Goal: Transaction & Acquisition: Book appointment/travel/reservation

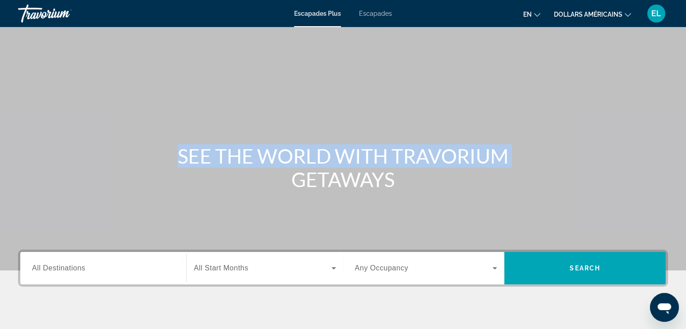
drag, startPoint x: 685, startPoint y: 38, endPoint x: 689, endPoint y: 53, distance: 15.6
click at [686, 53] on html "Accéder au contenu principal Escapades Plus Escapades en English Español França…" at bounding box center [343, 164] width 686 height 329
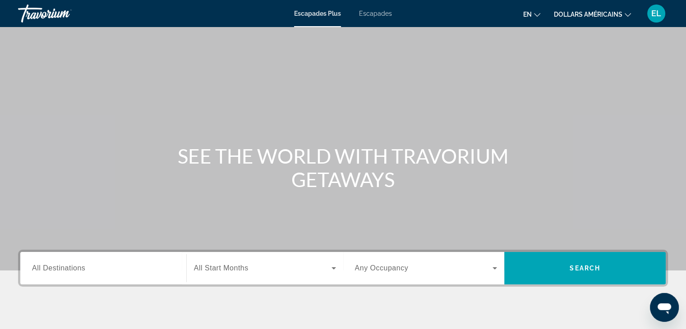
click at [619, 0] on mat-toolbar "Escapades Plus Escapades en English Español Français Italiano Português русский…" at bounding box center [343, 13] width 686 height 27
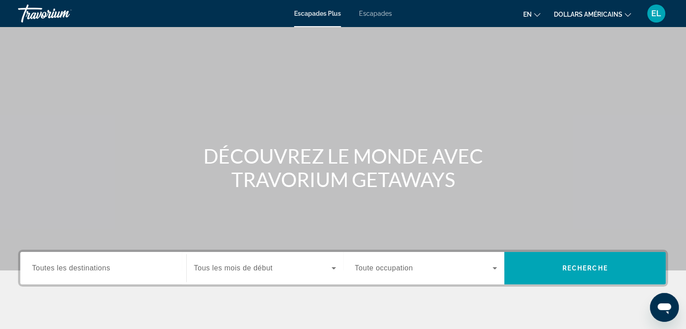
click at [543, 12] on ul "en Anglais Espagnol Français italien Portugais russe dollars américains USD ($)…" at bounding box center [583, 13] width 121 height 14
click at [533, 13] on button "en Anglais Espagnol Français italien Portugais russe" at bounding box center [531, 14] width 17 height 13
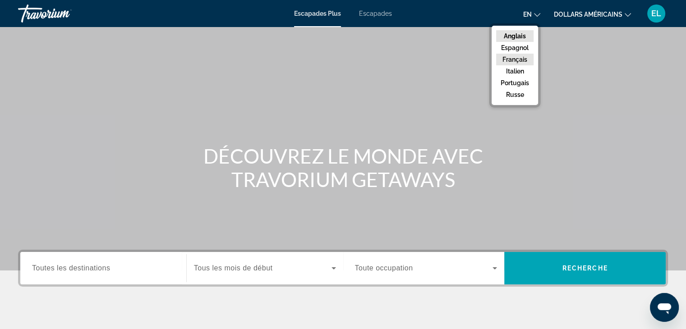
click at [523, 58] on font "Français" at bounding box center [515, 59] width 25 height 7
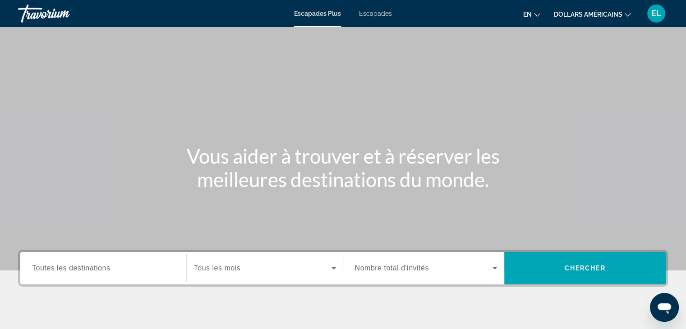
click at [625, 11] on mat-icon "Changer de devise" at bounding box center [628, 13] width 6 height 6
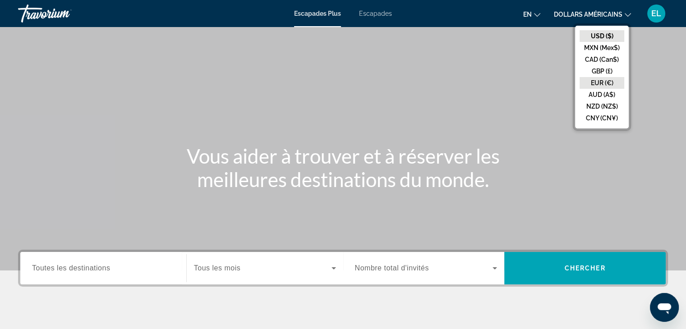
click at [618, 80] on button "EUR (€)" at bounding box center [602, 83] width 45 height 12
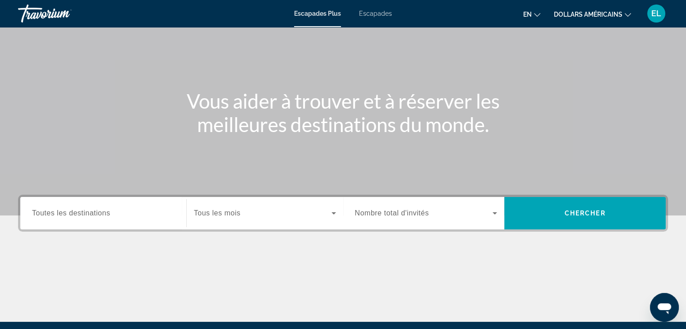
scroll to position [62, 0]
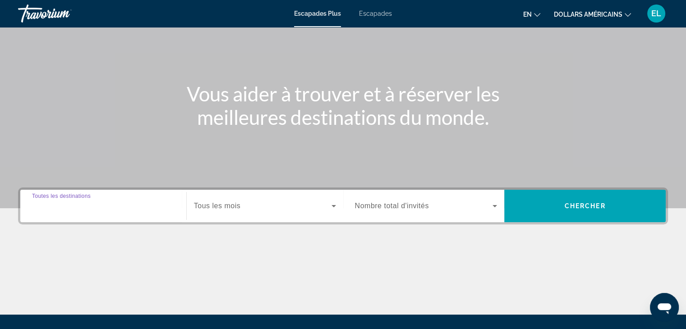
click at [98, 211] on input "Destination Toutes les destinations" at bounding box center [103, 206] width 143 height 11
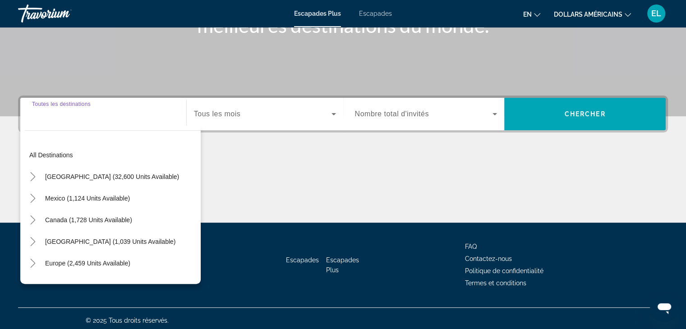
scroll to position [158, 0]
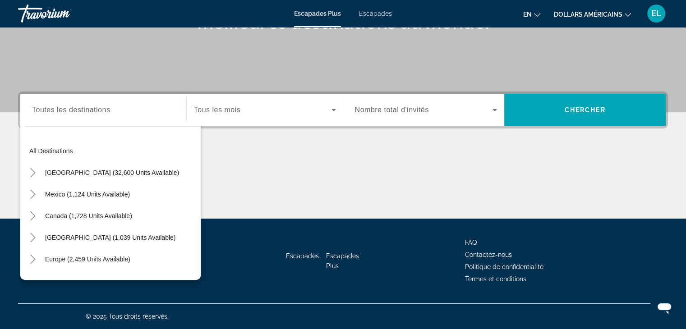
click at [201, 171] on div "Contenu principal" at bounding box center [343, 185] width 650 height 68
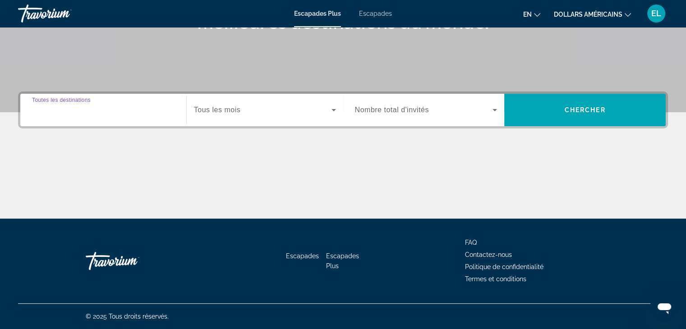
click at [141, 105] on input "Destination Toutes les destinations" at bounding box center [103, 110] width 143 height 11
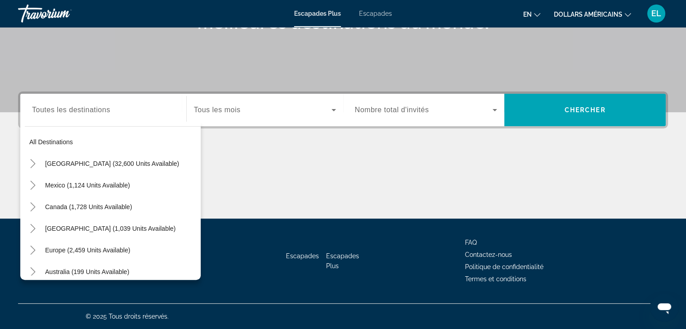
scroll to position [11, 0]
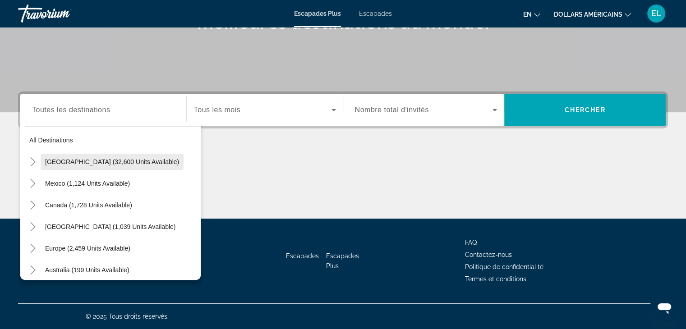
click at [120, 161] on span "[GEOGRAPHIC_DATA] (32,600 units available)" at bounding box center [112, 161] width 134 height 7
type input "**********"
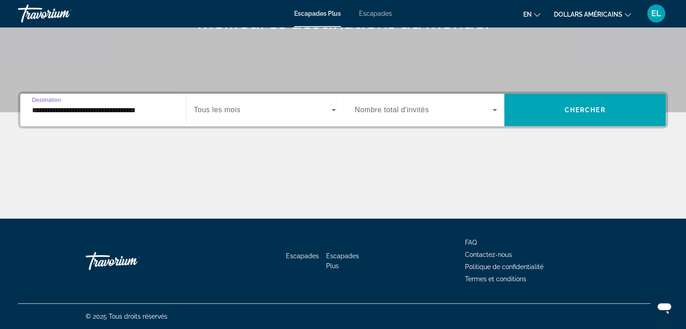
click at [258, 115] on div "Widget de recherche" at bounding box center [265, 109] width 142 height 25
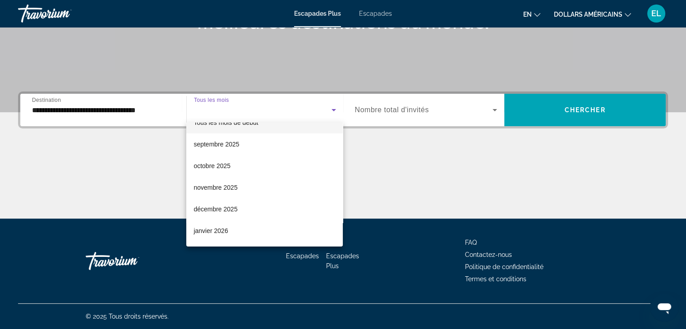
scroll to position [0, 0]
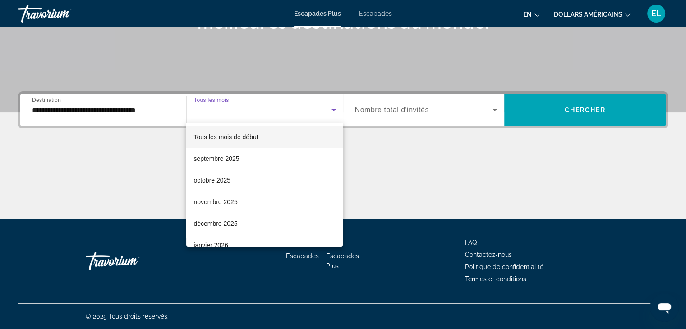
click at [260, 137] on mat-option "Tous les mois de début" at bounding box center [264, 137] width 157 height 22
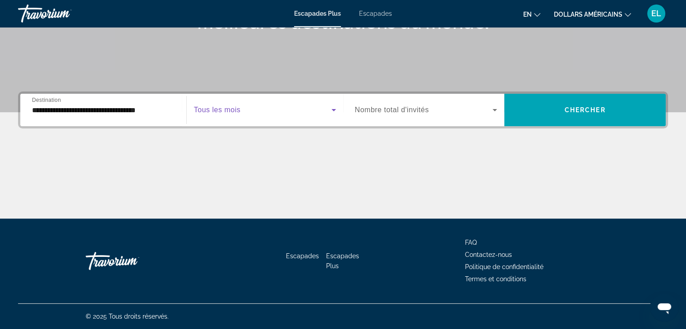
click at [430, 111] on span "Widget de recherche" at bounding box center [424, 110] width 138 height 11
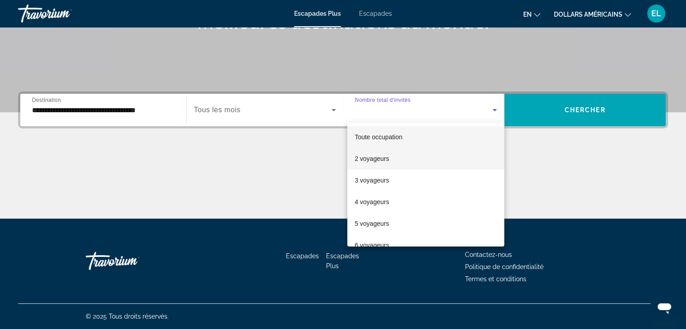
click at [378, 163] on span "2 voyageurs" at bounding box center [372, 158] width 34 height 11
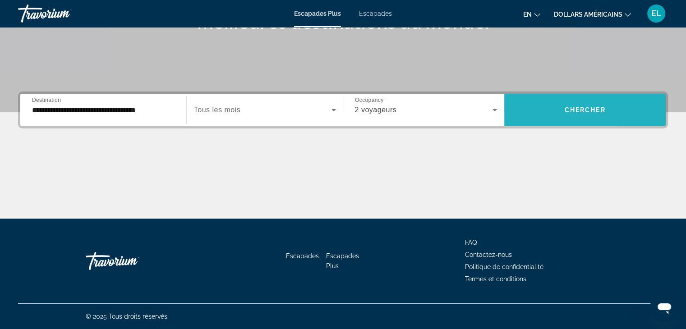
click at [627, 112] on span "Widget de recherche" at bounding box center [584, 110] width 161 height 22
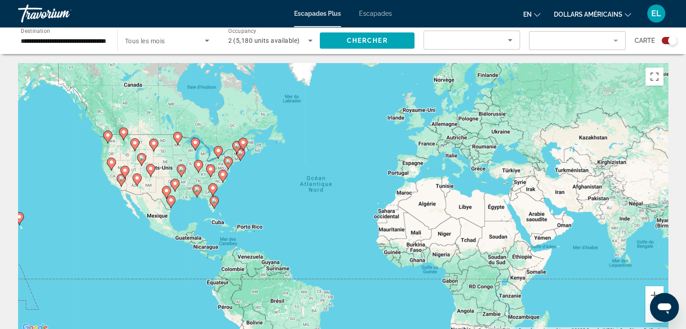
click at [668, 42] on div "Search widget" at bounding box center [672, 40] width 9 height 9
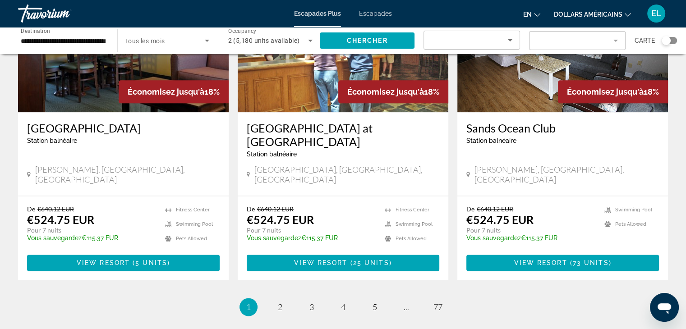
scroll to position [1094, 0]
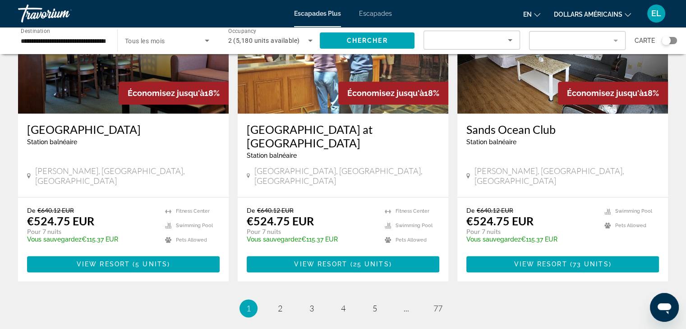
click at [617, 40] on mat-form-field "Filter" at bounding box center [577, 40] width 97 height 19
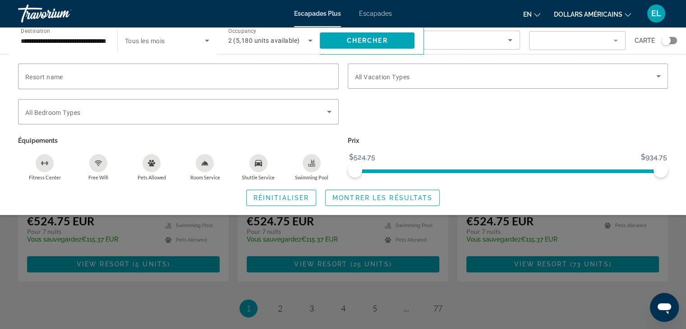
click at [535, 15] on icon "Changer de langue" at bounding box center [537, 15] width 6 height 6
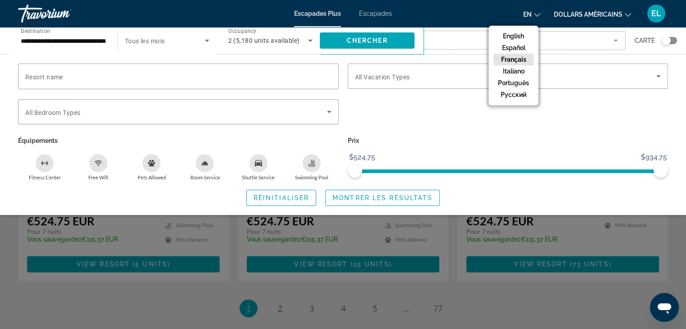
click at [521, 60] on button "Français" at bounding box center [514, 60] width 40 height 12
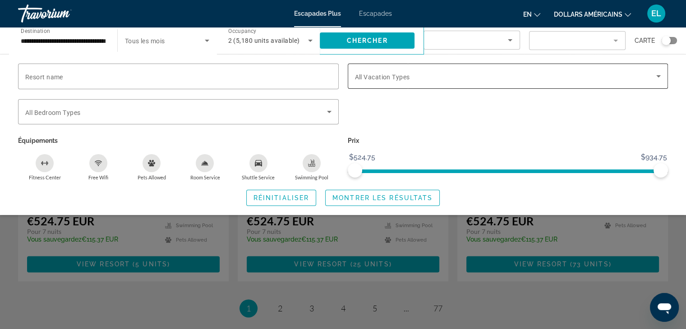
click at [440, 80] on span "Search widget" at bounding box center [506, 76] width 302 height 11
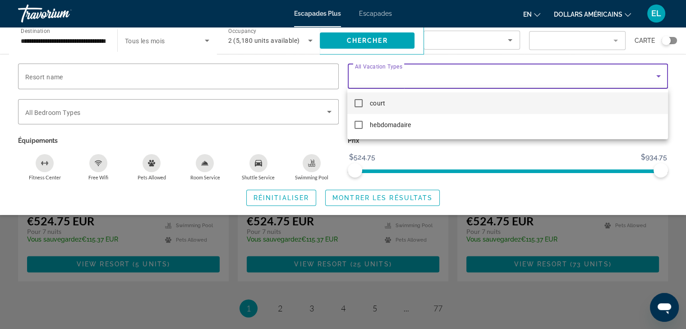
click at [413, 75] on div at bounding box center [343, 164] width 686 height 329
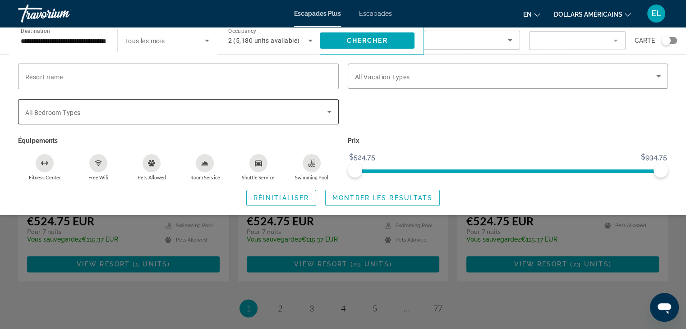
click at [326, 111] on icon "Search widget" at bounding box center [329, 111] width 11 height 11
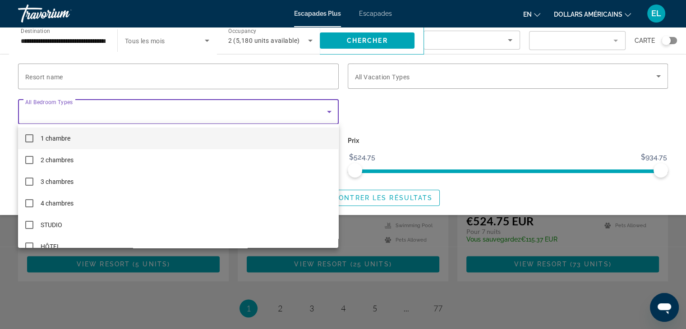
click at [249, 134] on mat-option "1 chambre" at bounding box center [178, 139] width 320 height 22
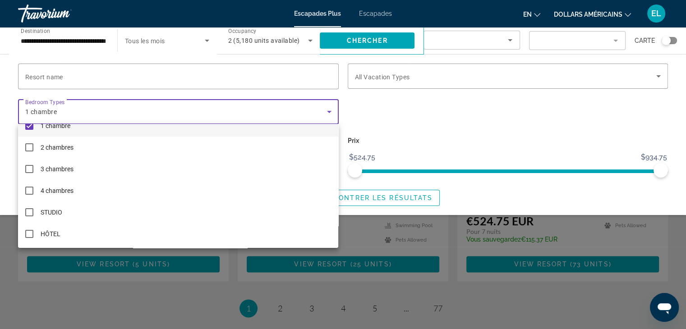
scroll to position [0, 0]
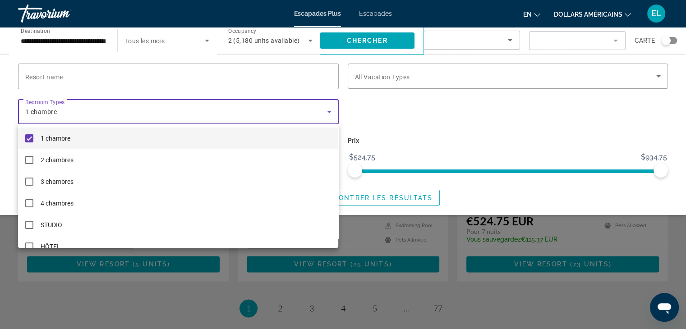
click at [401, 125] on div at bounding box center [343, 164] width 686 height 329
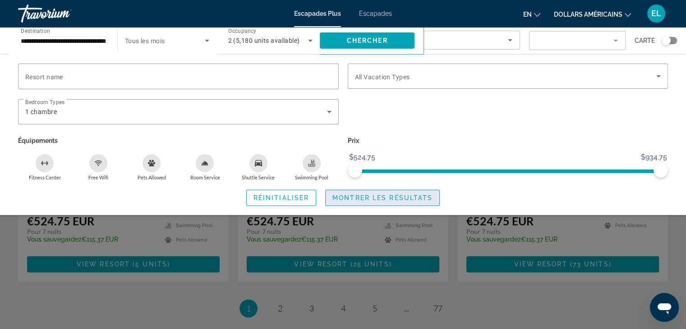
click at [370, 197] on span "Montrer les résultats" at bounding box center [382, 197] width 100 height 7
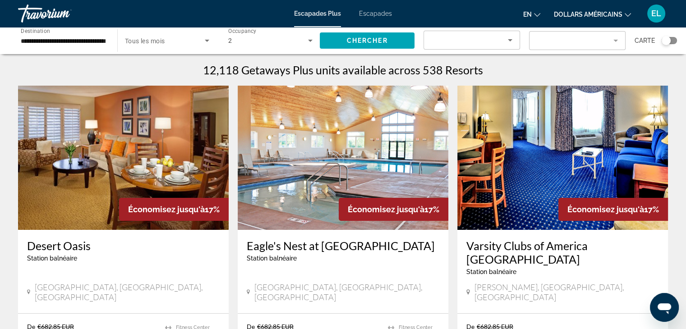
click at [615, 35] on mat-form-field "Filter" at bounding box center [577, 40] width 97 height 19
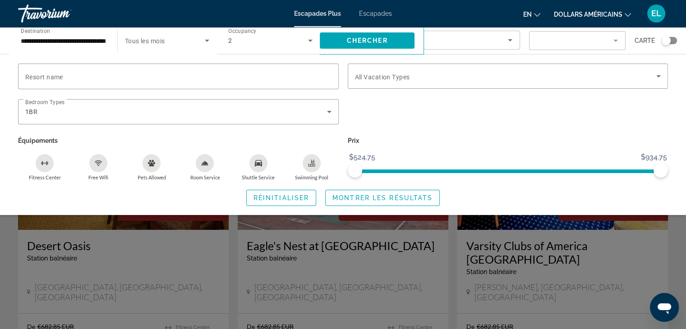
click at [509, 42] on icon "Sort by" at bounding box center [510, 40] width 11 height 11
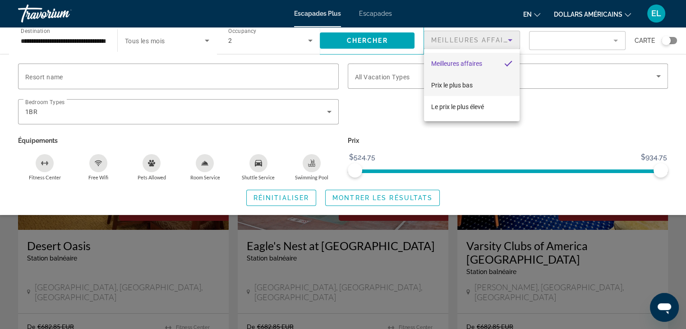
click at [468, 89] on span "Prix ​​le plus bas" at bounding box center [452, 85] width 42 height 11
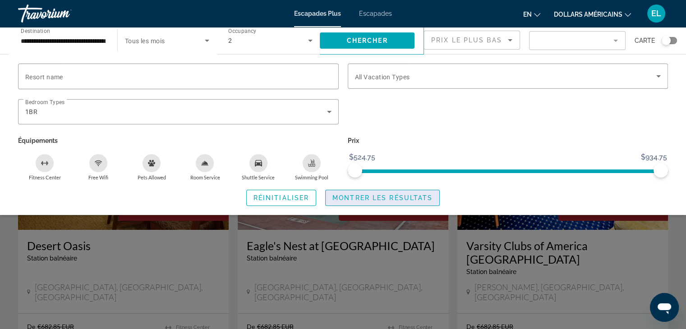
click at [423, 195] on span "Montrer les résultats" at bounding box center [382, 197] width 100 height 7
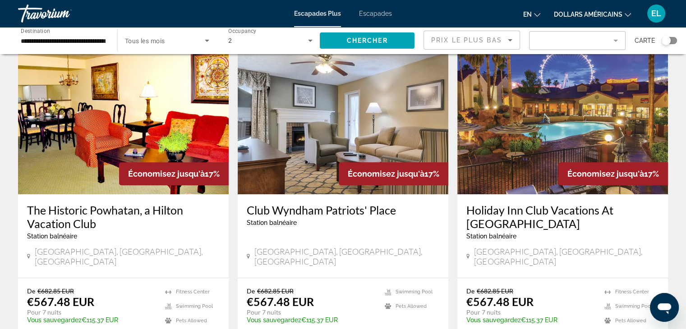
scroll to position [682, 0]
click at [557, 204] on h3 "Holiday Inn Club Vacations At [GEOGRAPHIC_DATA]" at bounding box center [562, 217] width 193 height 27
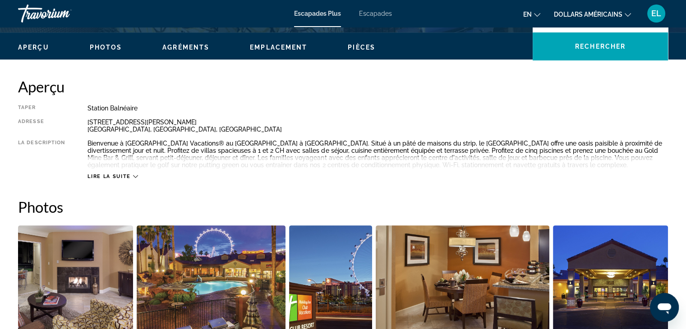
scroll to position [277, 0]
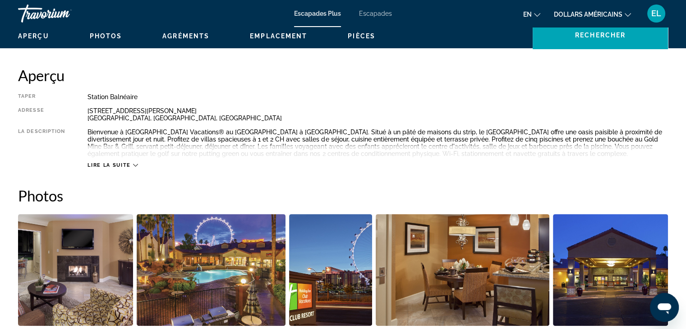
click at [106, 37] on span "Photos" at bounding box center [106, 35] width 32 height 7
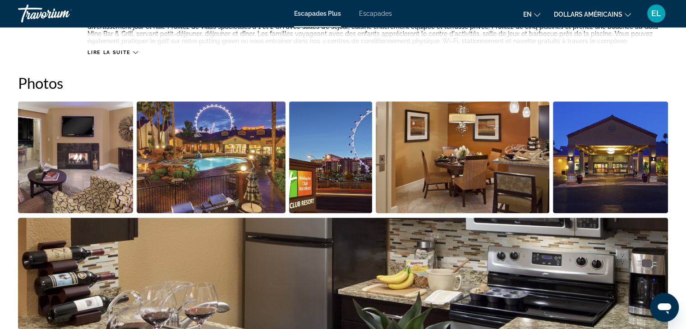
scroll to position [409, 0]
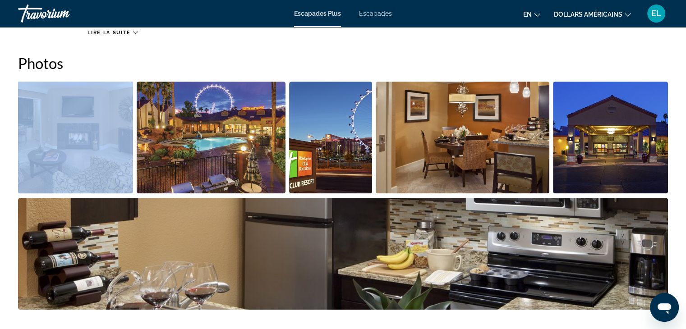
drag, startPoint x: 174, startPoint y: 68, endPoint x: 181, endPoint y: 118, distance: 50.1
click at [177, 129] on div "Photos" at bounding box center [343, 184] width 650 height 260
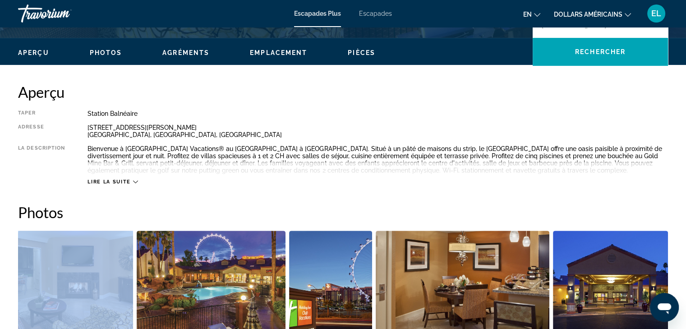
scroll to position [247, 0]
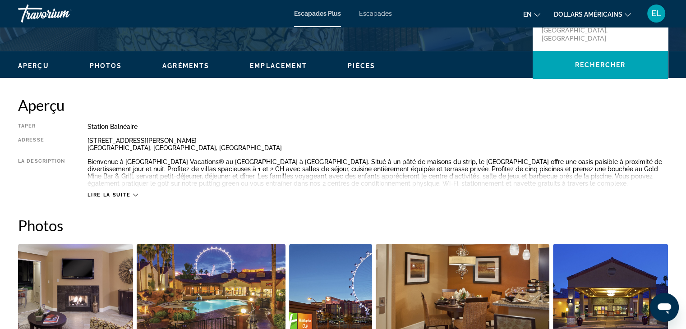
click at [44, 63] on span "Aperçu" at bounding box center [33, 65] width 31 height 7
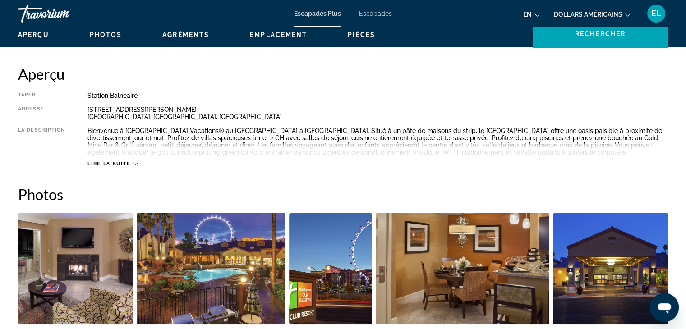
scroll to position [289, 0]
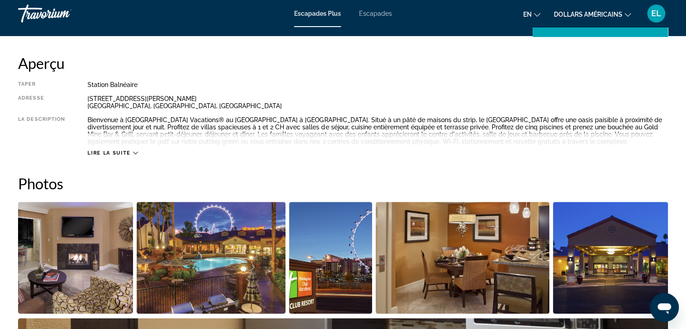
click at [130, 153] on span "Lire la suite" at bounding box center [109, 153] width 43 height 6
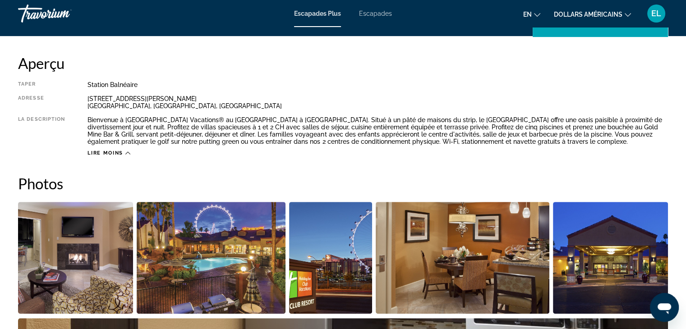
click at [123, 151] on span "Lire moins" at bounding box center [106, 153] width 36 height 6
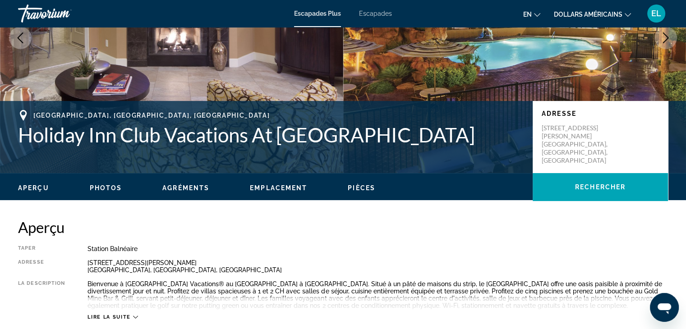
click at [125, 316] on span "Lire la suite" at bounding box center [109, 317] width 43 height 6
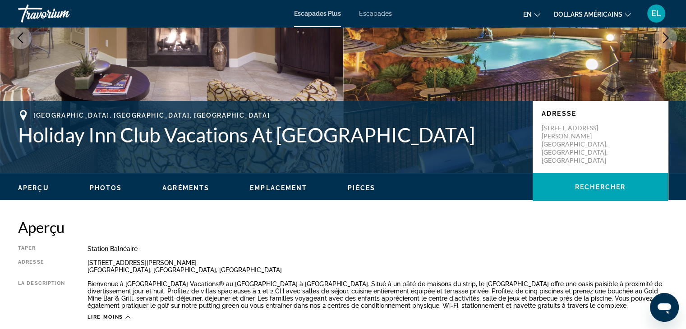
click at [30, 193] on div "Aperçu Photos Agréments Emplacement Pièces Rechercher" at bounding box center [343, 187] width 686 height 28
click at [43, 185] on span "Aperçu" at bounding box center [33, 188] width 31 height 7
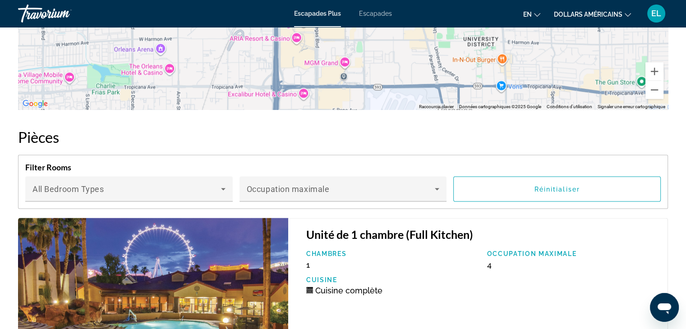
scroll to position [1635, 0]
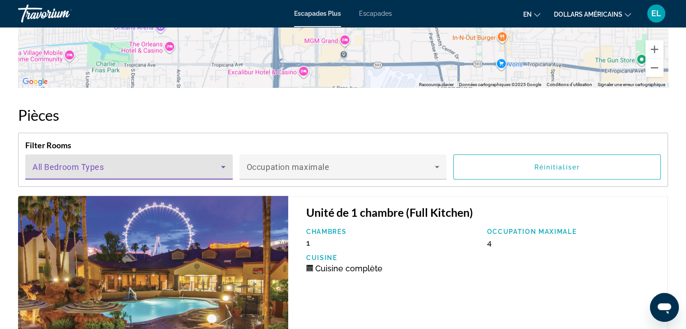
click at [202, 165] on span "Contenu principal" at bounding box center [126, 170] width 189 height 11
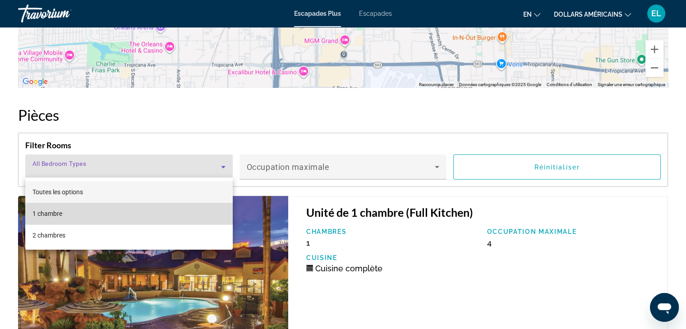
click at [186, 212] on mat-option "1 chambre" at bounding box center [129, 214] width 208 height 22
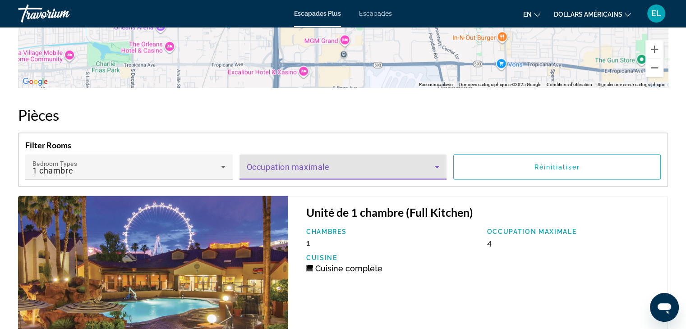
click at [332, 165] on span "Contenu principal" at bounding box center [341, 170] width 189 height 11
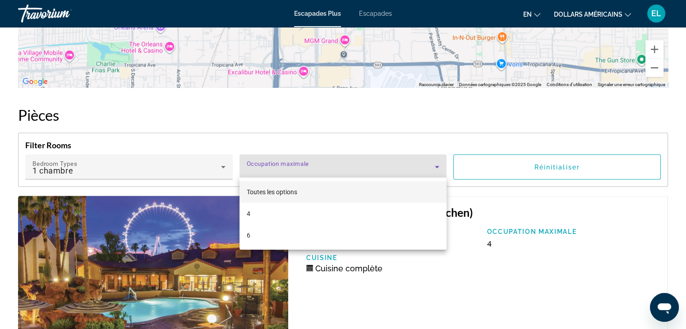
click at [338, 161] on div at bounding box center [343, 164] width 686 height 329
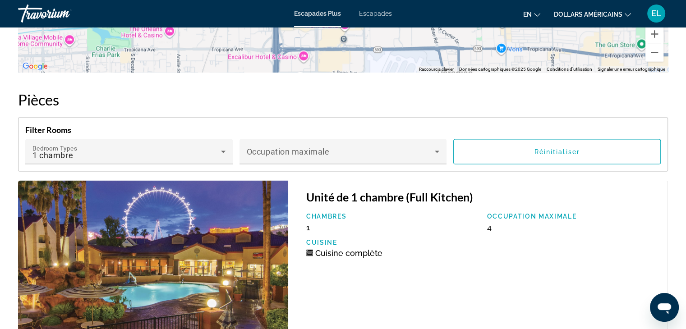
scroll to position [1730, 0]
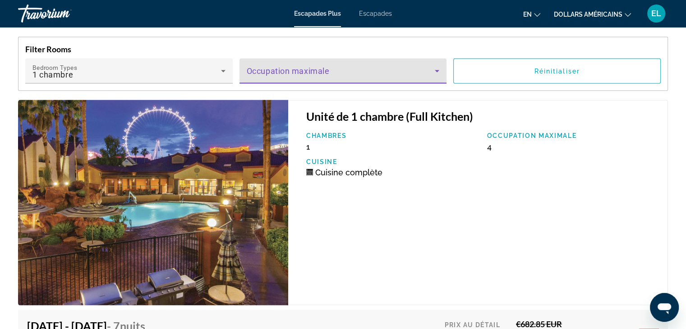
click at [406, 73] on span "Contenu principal" at bounding box center [341, 74] width 189 height 11
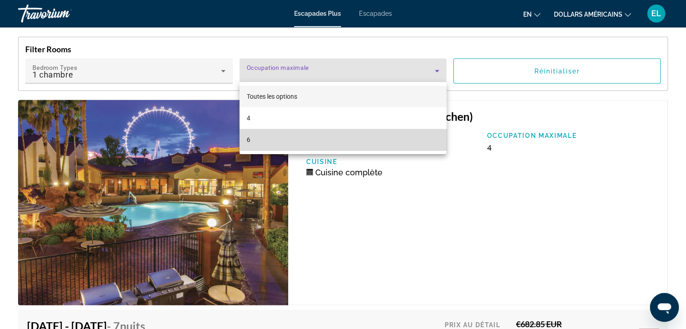
click at [346, 137] on mat-option "6" at bounding box center [344, 140] width 208 height 22
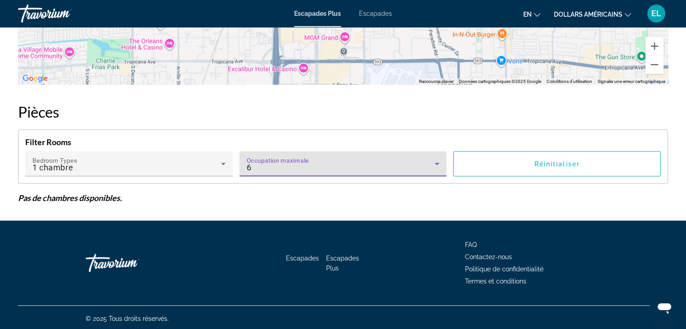
click at [337, 165] on div "6" at bounding box center [341, 167] width 189 height 11
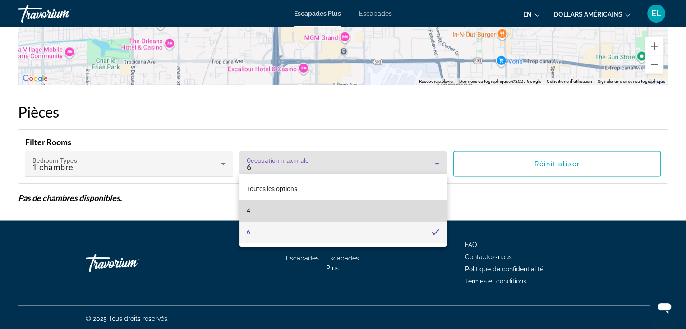
click at [314, 203] on mat-option "4" at bounding box center [344, 211] width 208 height 22
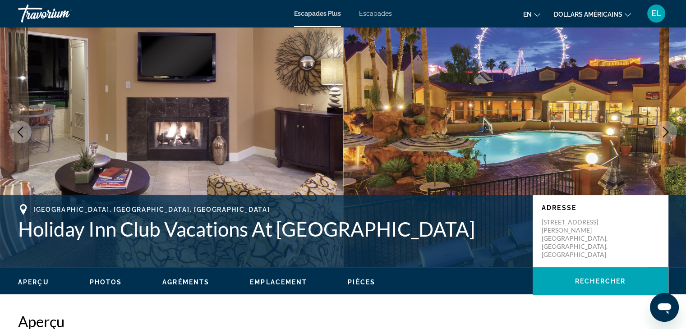
scroll to position [0, 0]
